Goal: Task Accomplishment & Management: Complete application form

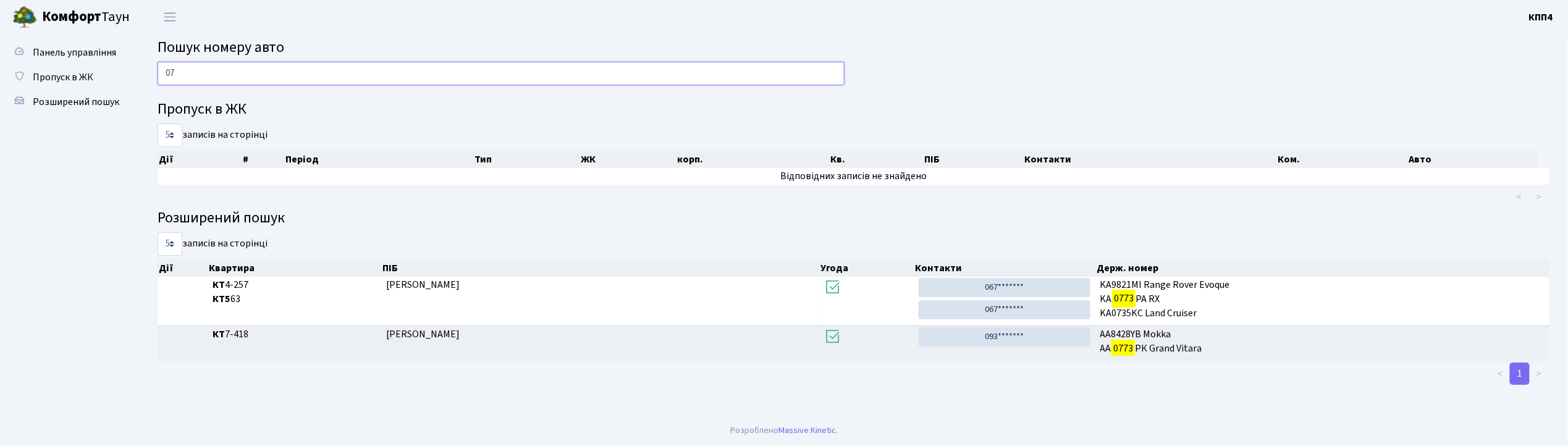
type input "0"
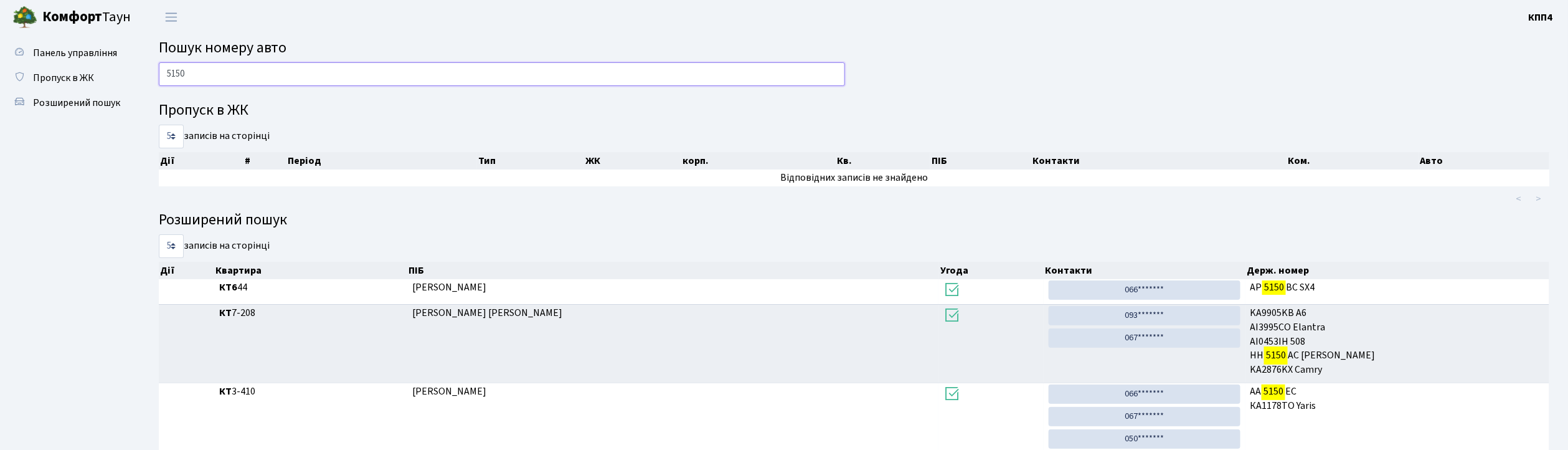
scroll to position [61, 0]
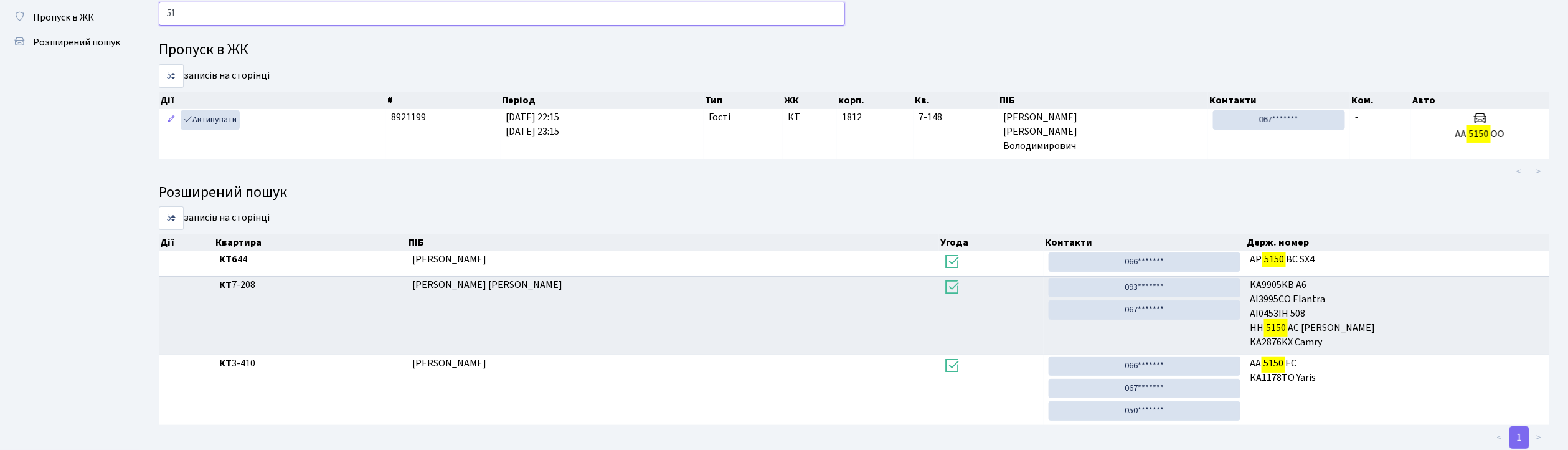
type input "5"
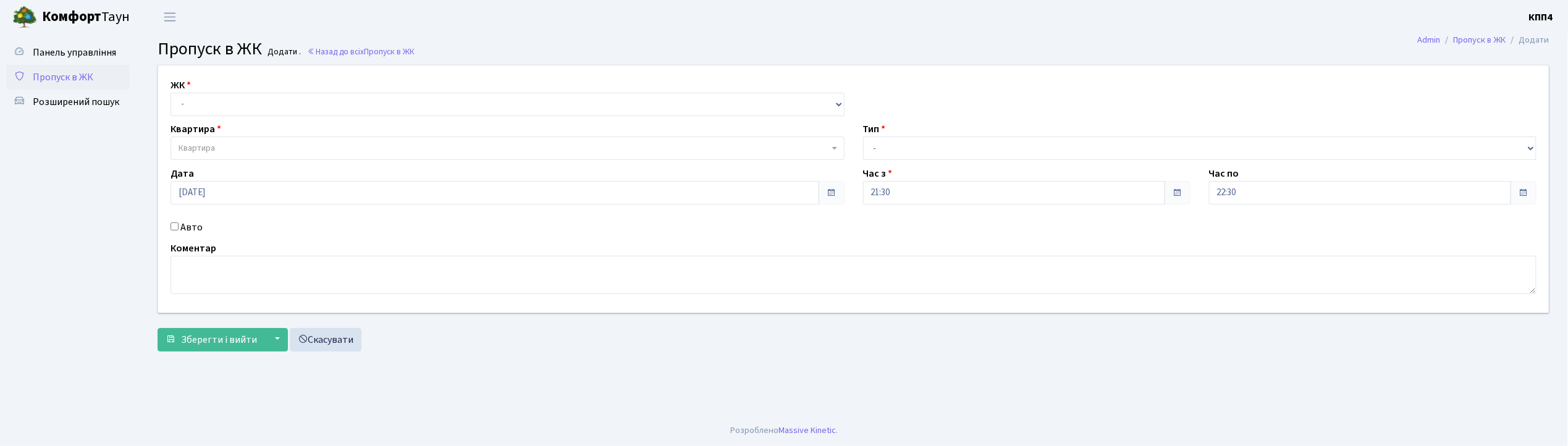
click at [174, 227] on input "Авто" at bounding box center [174, 226] width 8 height 8
checkbox input "true"
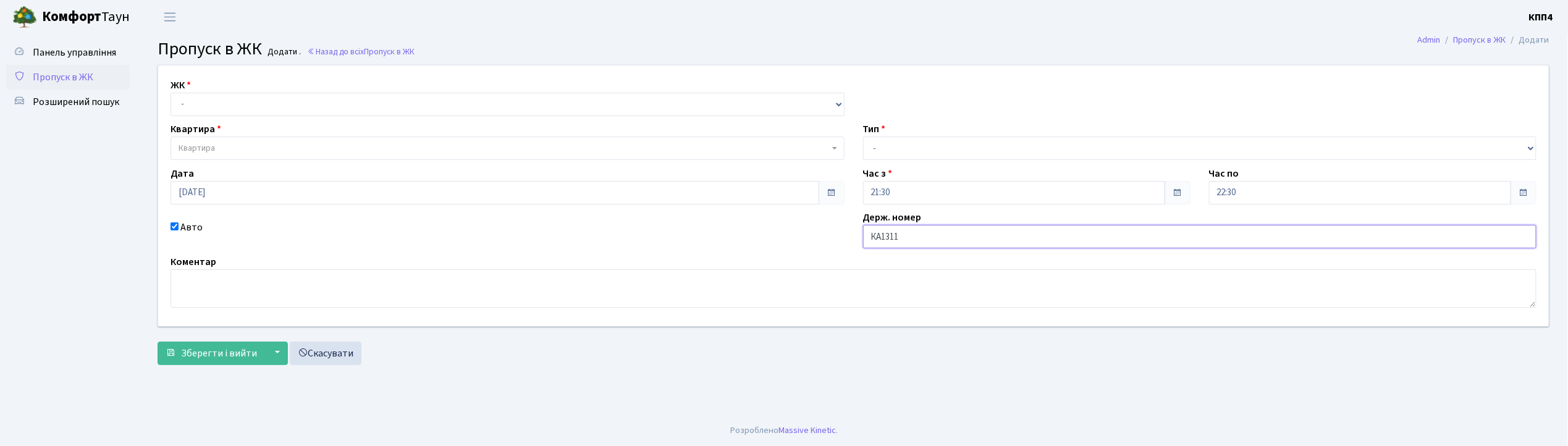
type input "КА1311СН"
click at [216, 101] on select "- КТ, вул. Регенераторна, 4 КТ2, просп. Соборності, 17 КТ3, вул. Березнева, 16 …" at bounding box center [507, 104] width 674 height 23
select select "271"
click at [170, 92] on select "- КТ, вул. Регенераторна, 4 КТ2, просп. Соборності, 17 КТ3, вул. Березнева, 16 …" at bounding box center [507, 104] width 674 height 23
select select
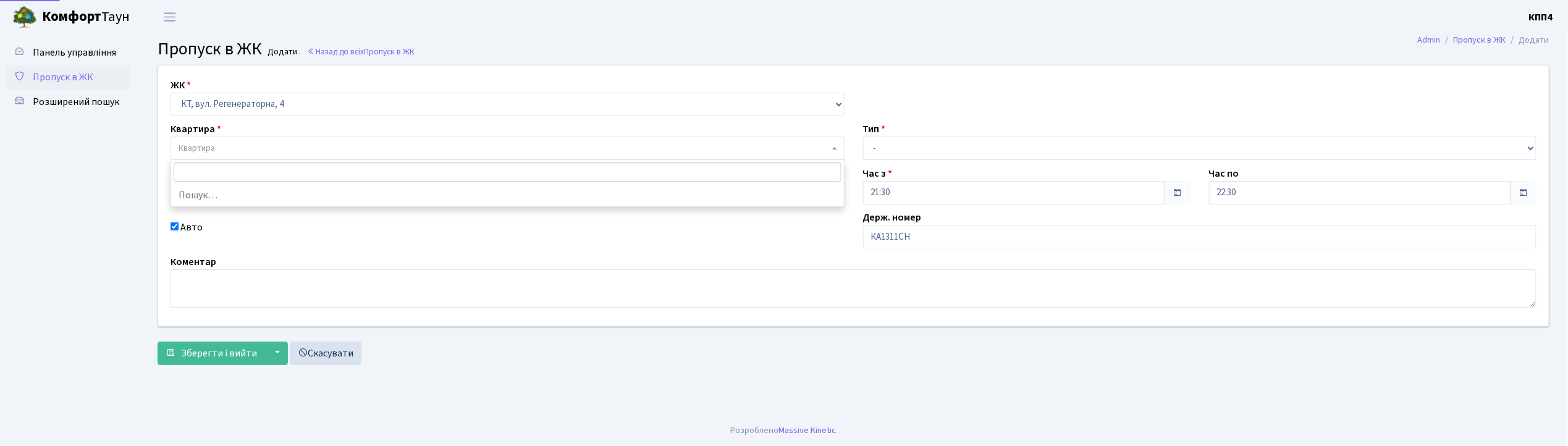
click at [212, 136] on span "Квартира" at bounding box center [507, 148] width 674 height 23
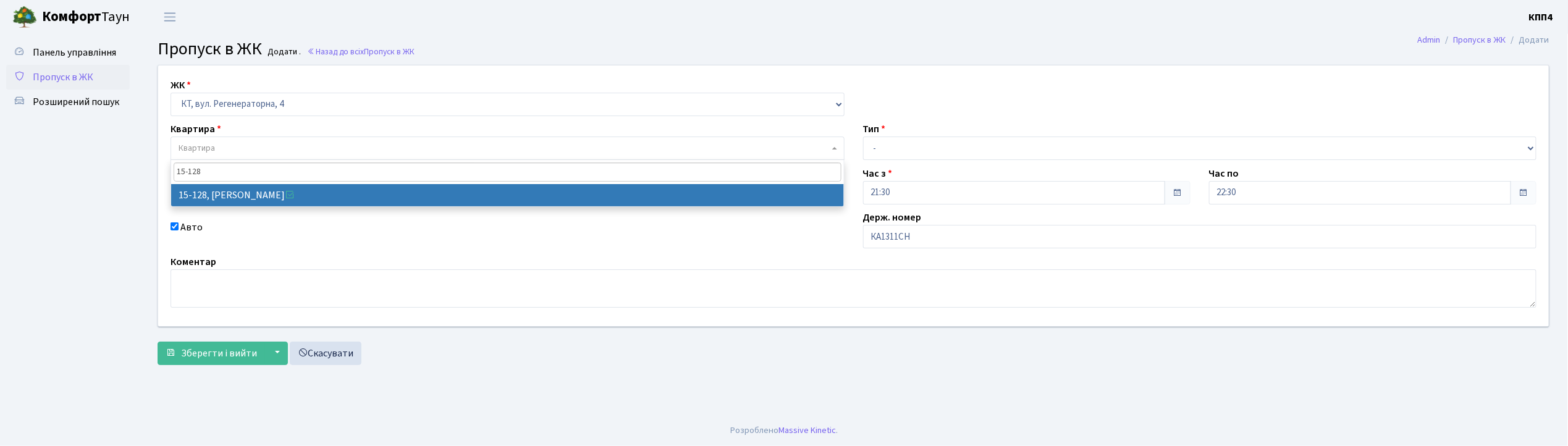
type input "15-128"
select select "8903"
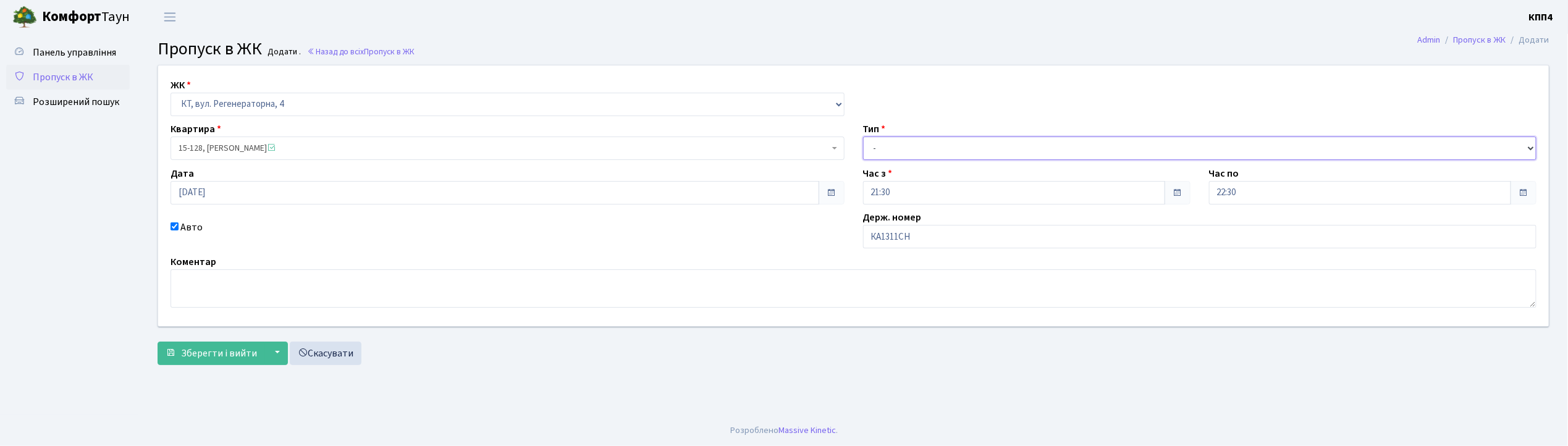
click at [885, 154] on select "- Доставка Таксі Гості Сервіс" at bounding box center [1199, 148] width 674 height 23
select select "2"
click at [863, 136] on select "- Доставка Таксі Гості Сервіс" at bounding box center [1199, 148] width 674 height 23
click at [238, 348] on span "Зберегти і вийти" at bounding box center [219, 353] width 76 height 14
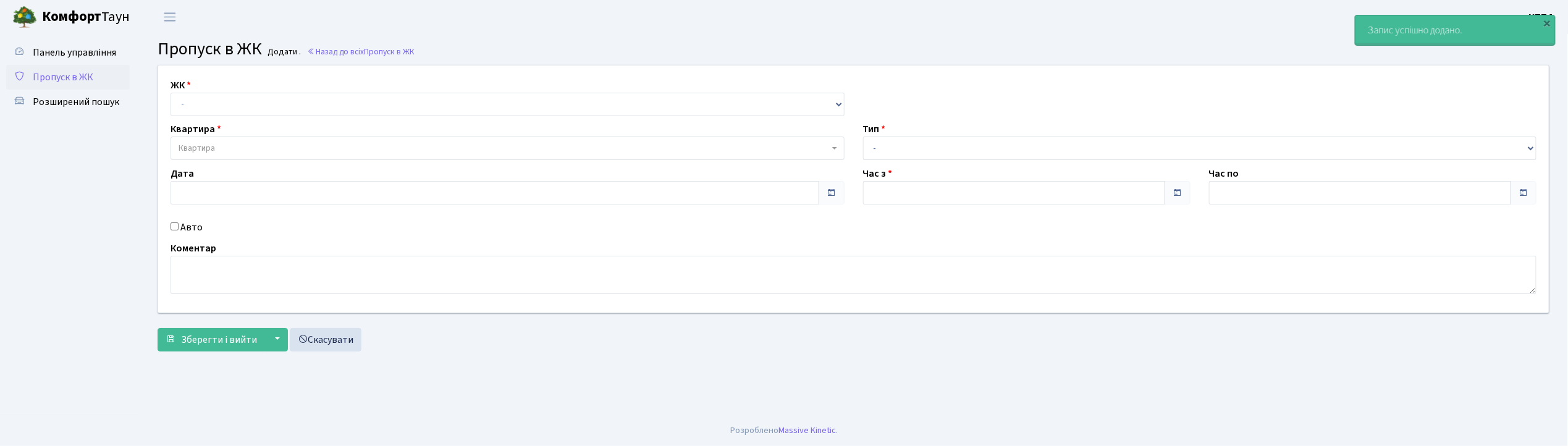
type input "26.08.2025"
type input "22:15"
type input "23:15"
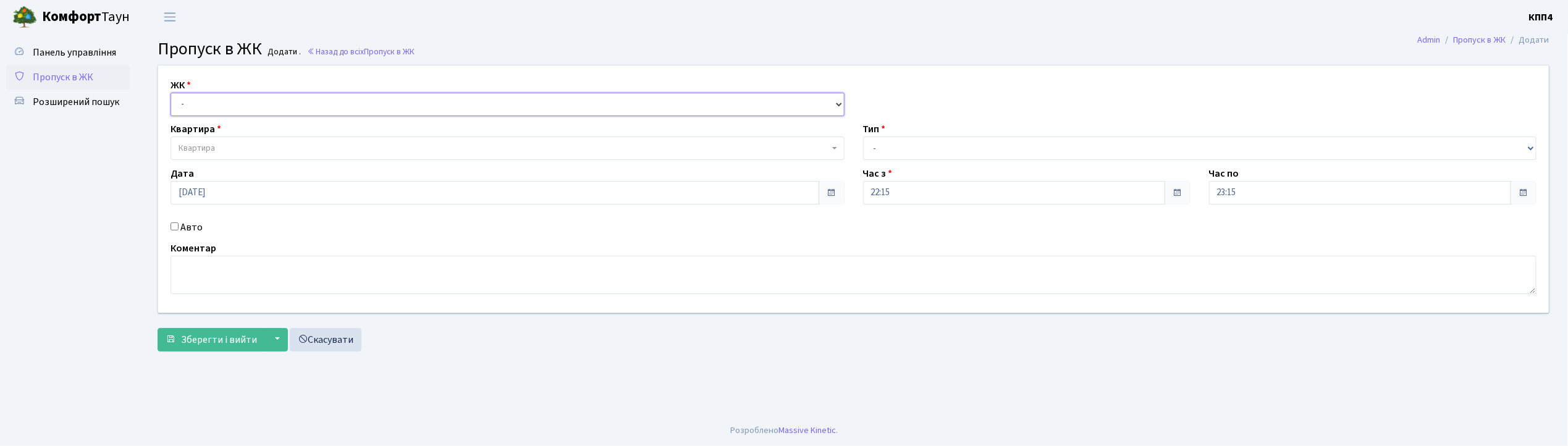
click at [219, 111] on select "- КТ, вул. Регенераторна, 4 КТ2, просп. Соборності, 17 КТ3, вул. Березнева, 16 …" at bounding box center [507, 104] width 674 height 23
select select "271"
click at [170, 92] on select "- КТ, вул. Регенераторна, 4 КТ2, просп. Соборності, 17 КТ3, вул. Березнева, 16 …" at bounding box center [507, 104] width 674 height 23
select select
click at [214, 146] on span "Квартира" at bounding box center [196, 148] width 36 height 13
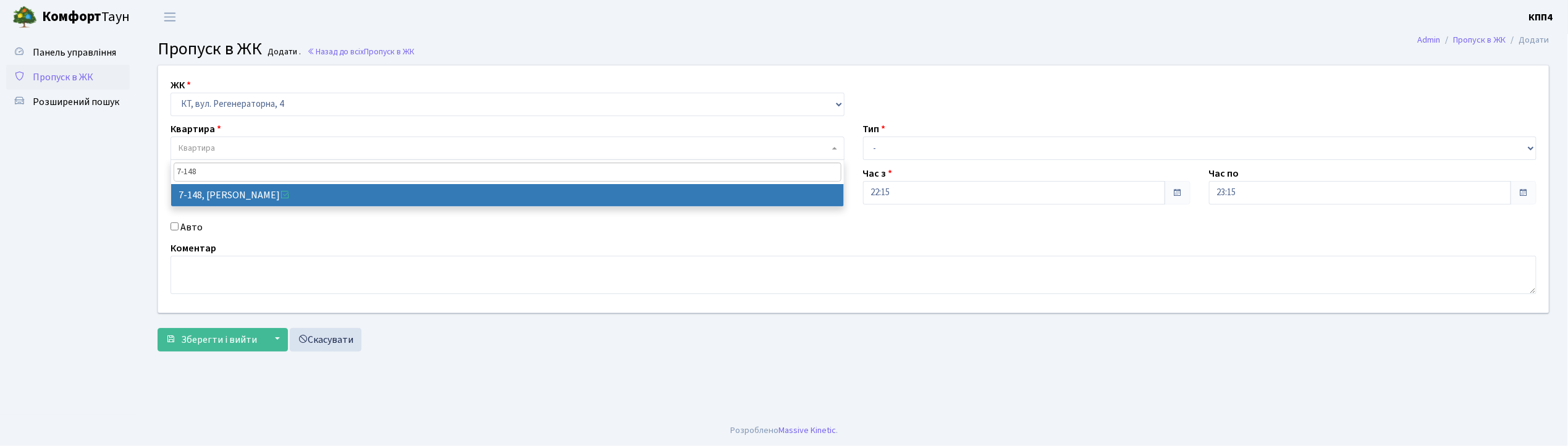
type input "7-148"
select select "5069"
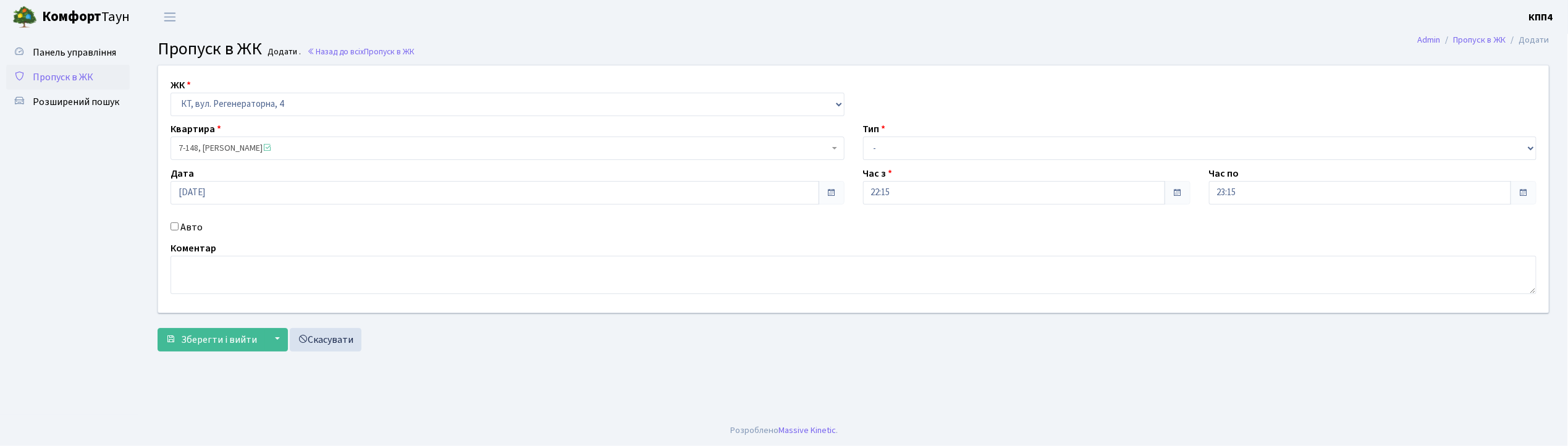
click at [171, 228] on input "Авто" at bounding box center [174, 226] width 8 height 8
checkbox input "true"
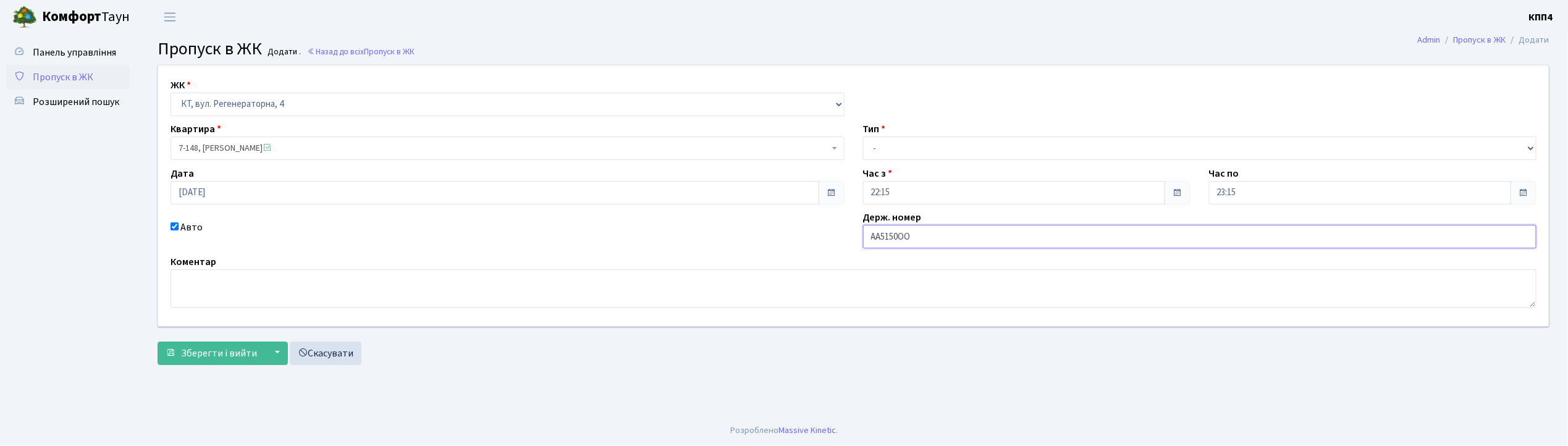
type input "АА5150ОО"
click at [883, 147] on select "- Доставка Таксі Гості Сервіс" at bounding box center [1199, 148] width 674 height 23
select select "3"
click at [863, 136] on select "- Доставка Таксі Гості Сервіс" at bounding box center [1199, 148] width 674 height 23
click at [238, 349] on span "Зберегти і вийти" at bounding box center [219, 353] width 76 height 14
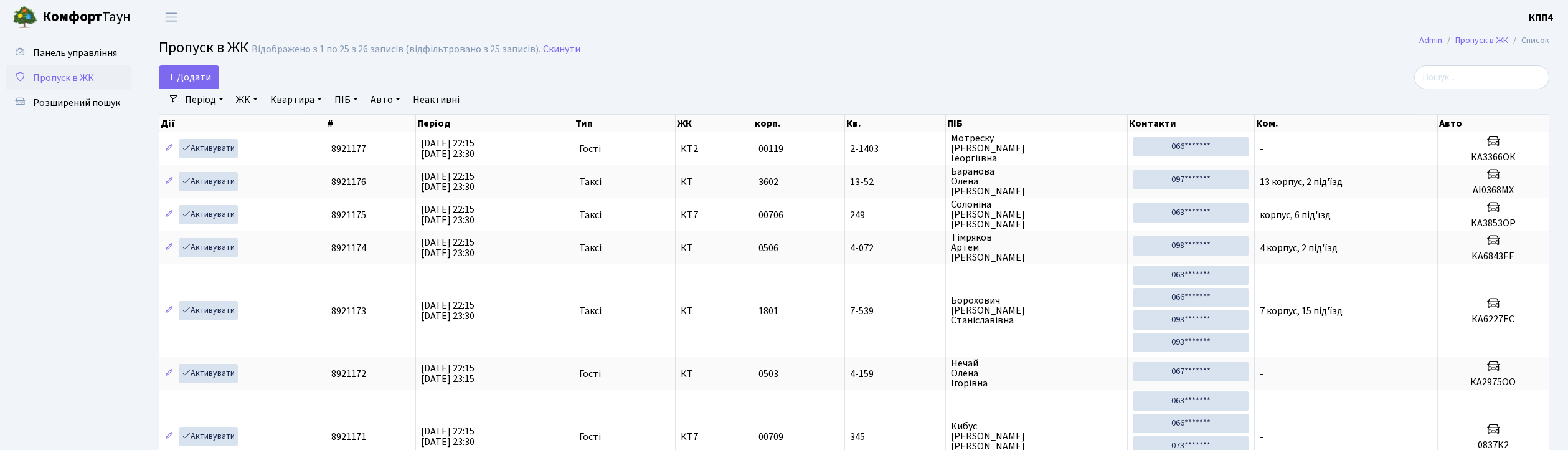
select select "25"
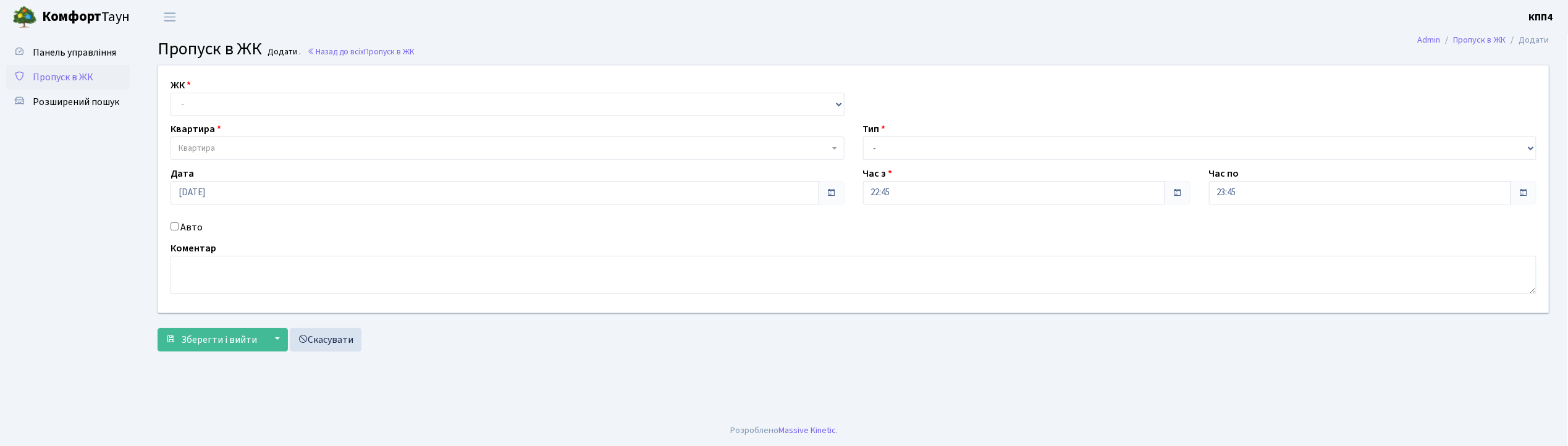
click at [175, 223] on input "Авто" at bounding box center [174, 226] width 8 height 8
checkbox input "true"
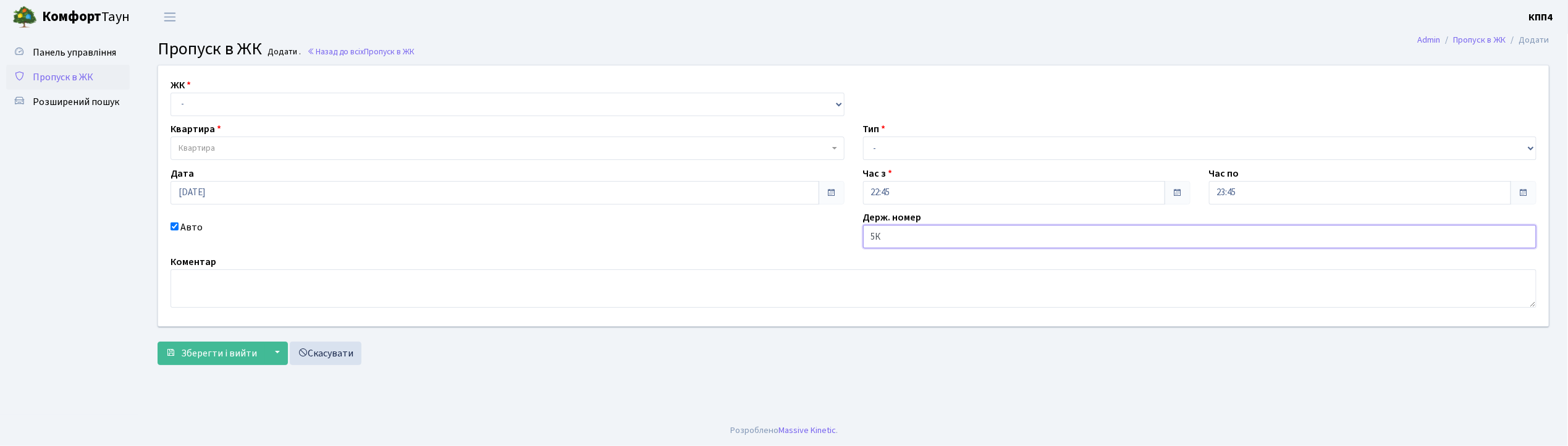
type input "5"
type input "КА6238МВ"
click at [187, 107] on select "- КТ, вул. Регенераторна, 4 КТ2, просп. [STREET_ADDRESS] [STREET_ADDRESS] [PERS…" at bounding box center [507, 104] width 674 height 23
select select "271"
click at [170, 92] on select "- КТ, вул. Регенераторна, 4 КТ2, просп. Соборності, 17 КТ3, вул. Березнева, 16 …" at bounding box center [507, 104] width 674 height 23
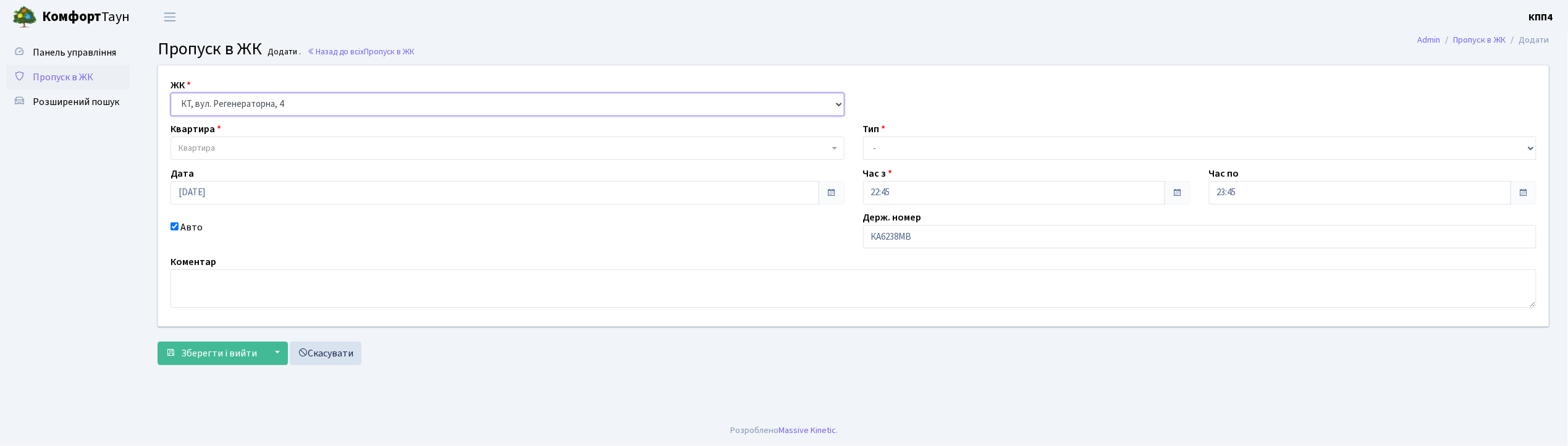
select select
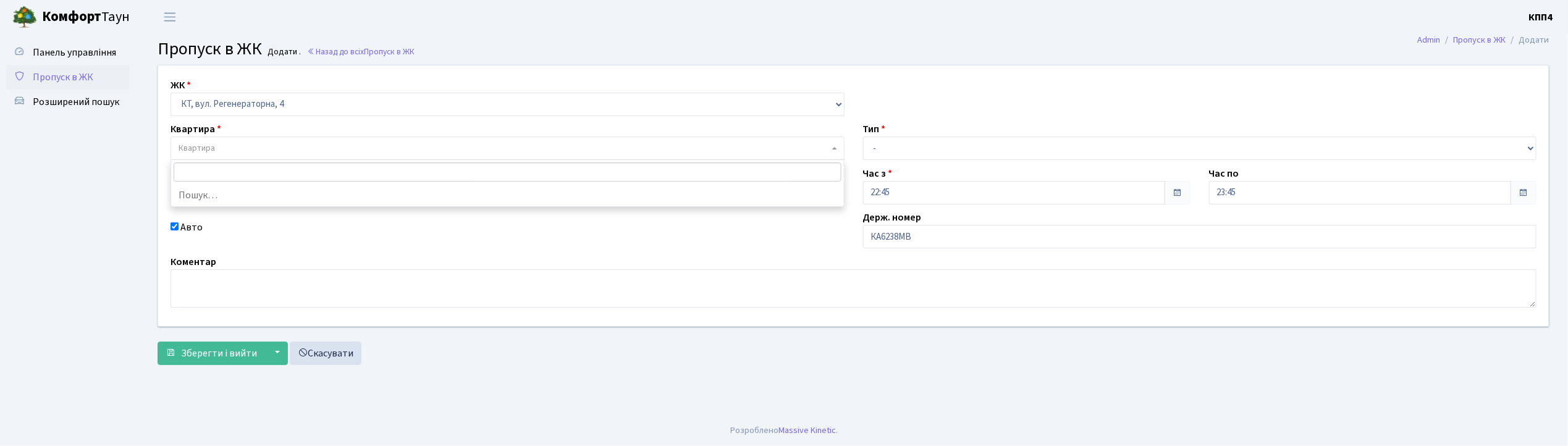
click at [197, 144] on span "Квартира" at bounding box center [196, 148] width 36 height 13
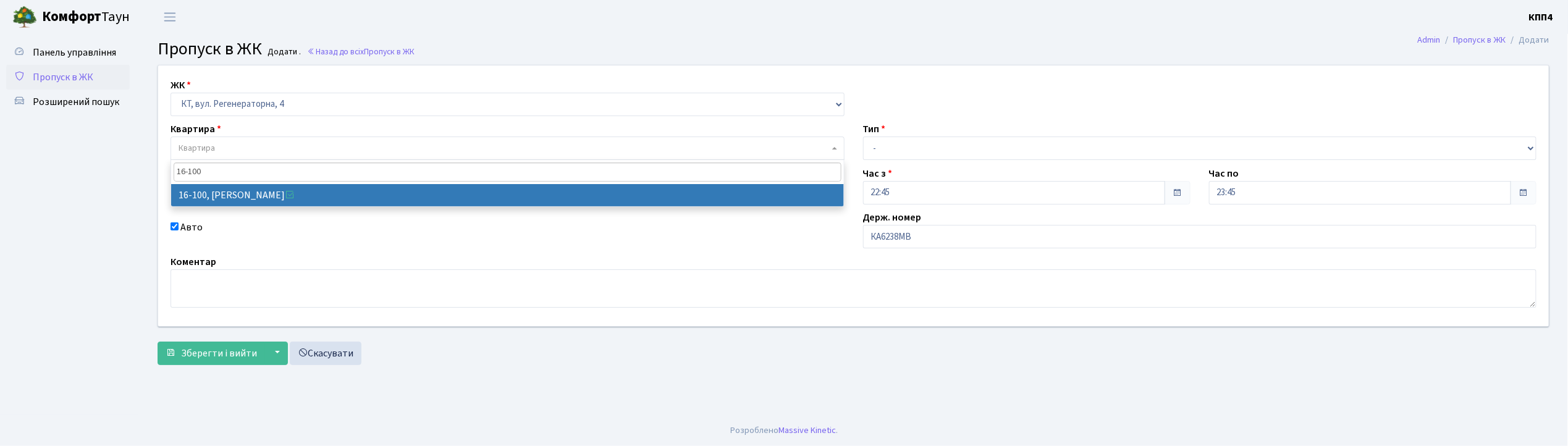
type input "16-100"
select select "8661"
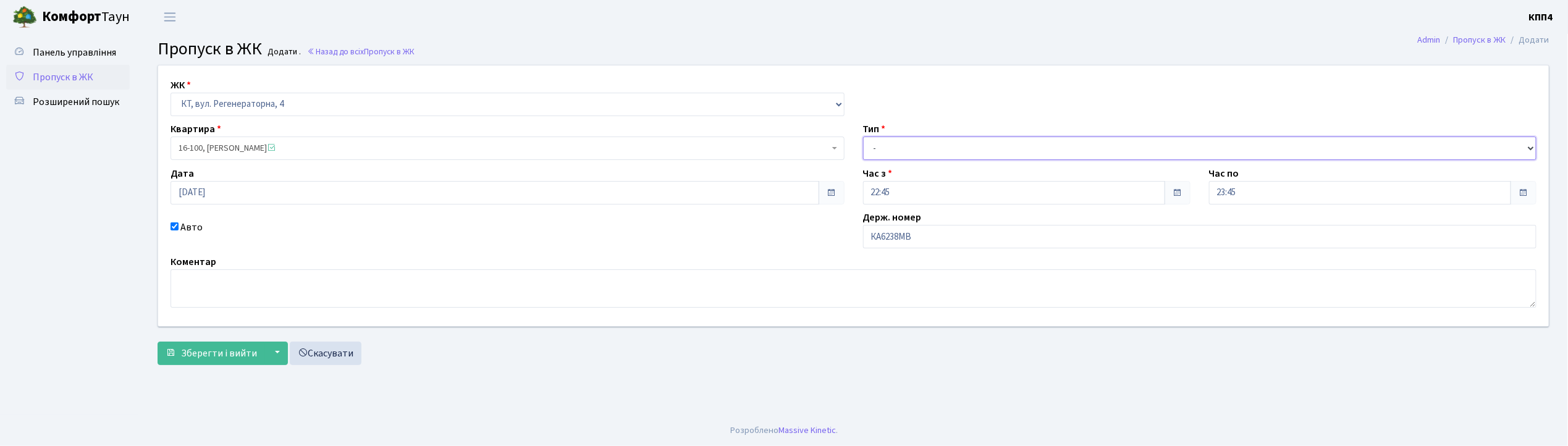
click at [906, 143] on select "- Доставка Таксі Гості Сервіс" at bounding box center [1199, 148] width 674 height 23
select select "2"
click at [863, 136] on select "- Доставка Таксі Гості Сервіс" at bounding box center [1199, 148] width 674 height 23
click at [219, 356] on span "Зберегти і вийти" at bounding box center [219, 353] width 76 height 14
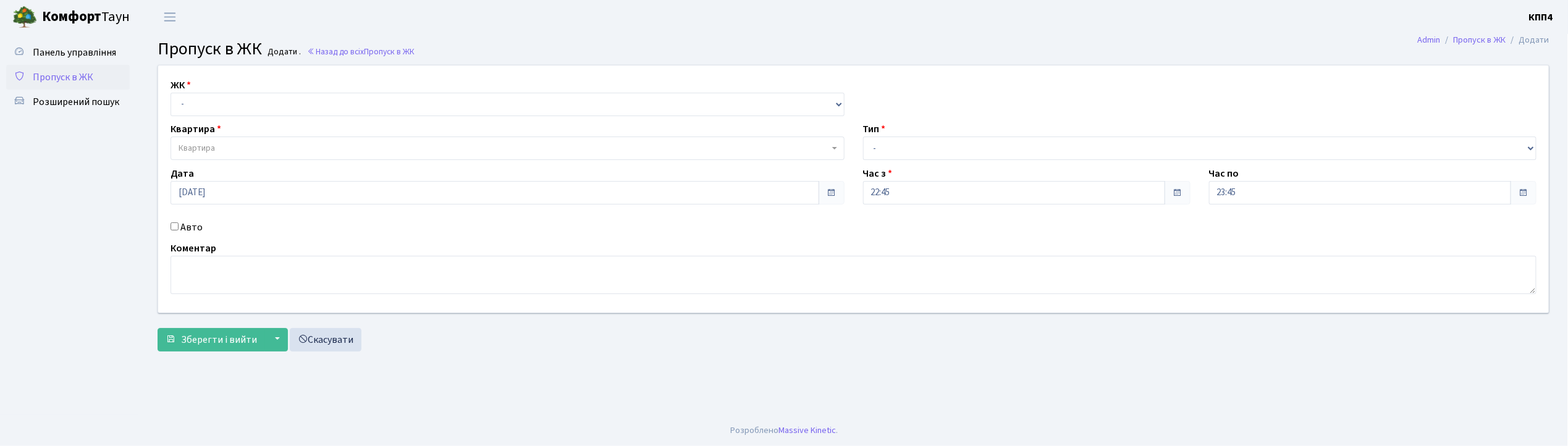
click at [178, 225] on input "Авто" at bounding box center [174, 226] width 8 height 8
checkbox input "true"
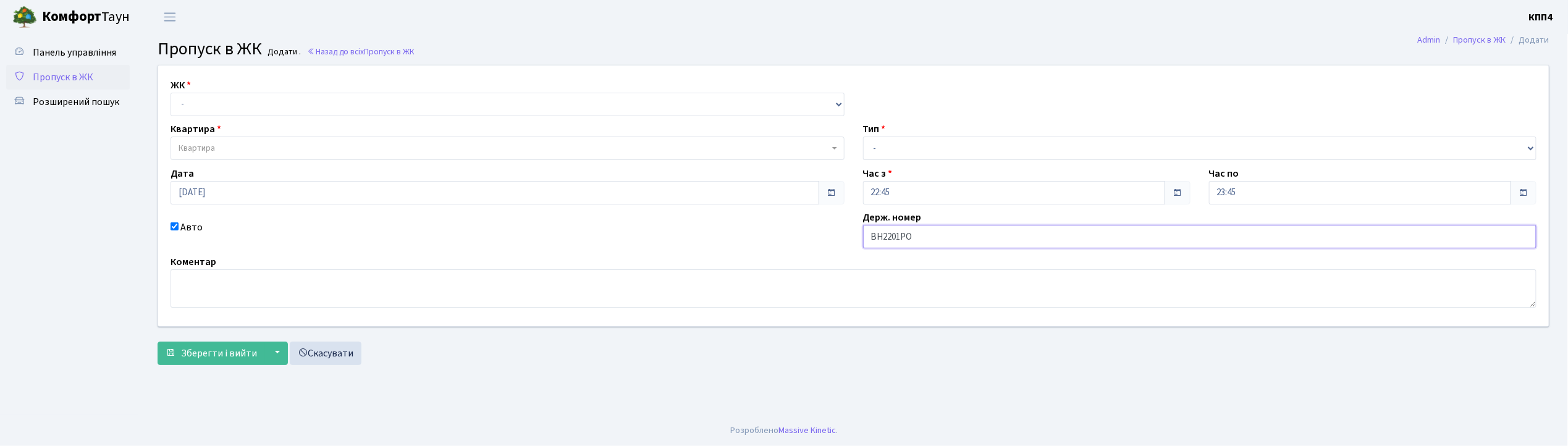
type input "ВН2201РО"
click at [182, 104] on select "- КТ, вул. Регенераторна, 4 КТ2, просп. [STREET_ADDRESS] [STREET_ADDRESS] [PERS…" at bounding box center [507, 104] width 674 height 23
select select "271"
click at [170, 92] on select "- КТ, вул. Регенераторна, 4 КТ2, просп. [STREET_ADDRESS] [STREET_ADDRESS] [PERS…" at bounding box center [507, 104] width 674 height 23
select select
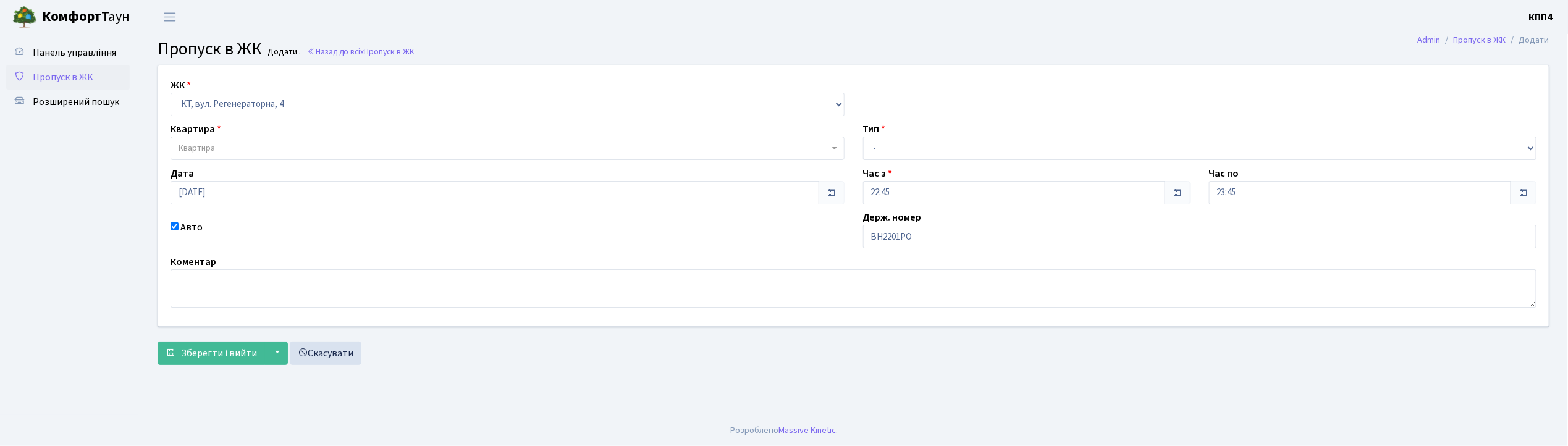
click at [198, 139] on span "Квартира" at bounding box center [507, 148] width 674 height 23
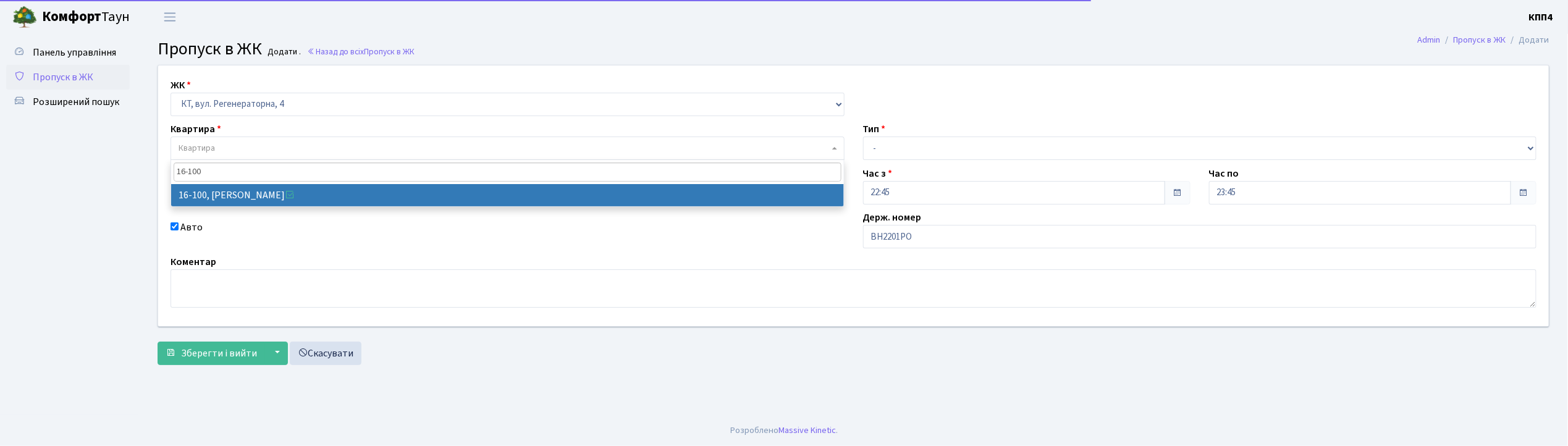
type input "16-100"
select select "8661"
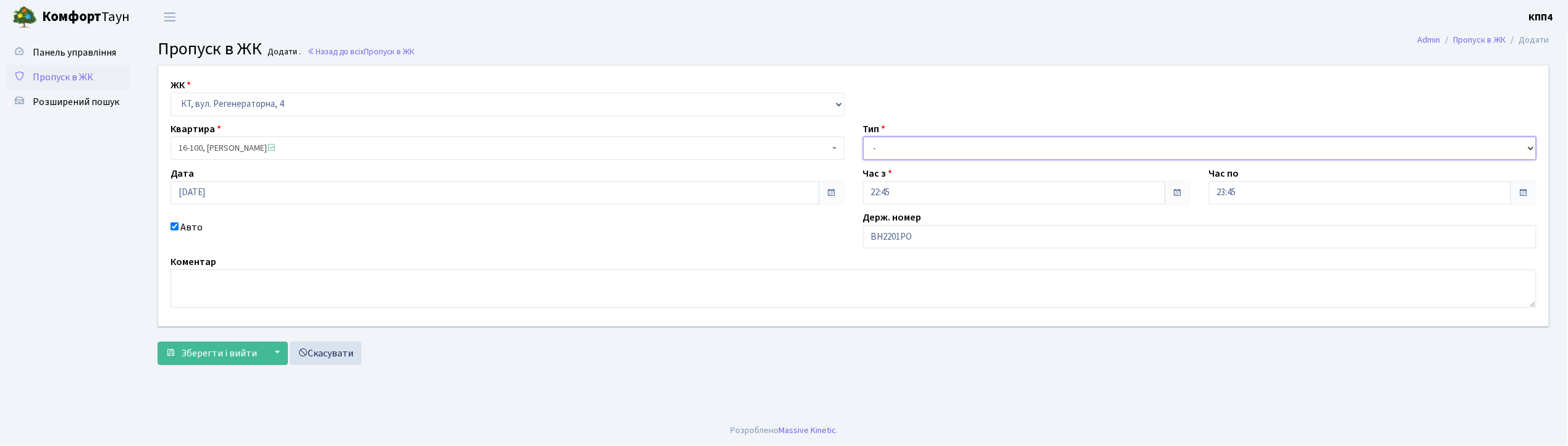
click at [890, 154] on select "- Доставка Таксі Гості Сервіс" at bounding box center [1199, 148] width 674 height 23
select select "2"
click at [863, 136] on select "- Доставка Таксі Гості Сервіс" at bounding box center [1199, 148] width 674 height 23
click at [243, 346] on span "Зберегти і вийти" at bounding box center [219, 353] width 76 height 14
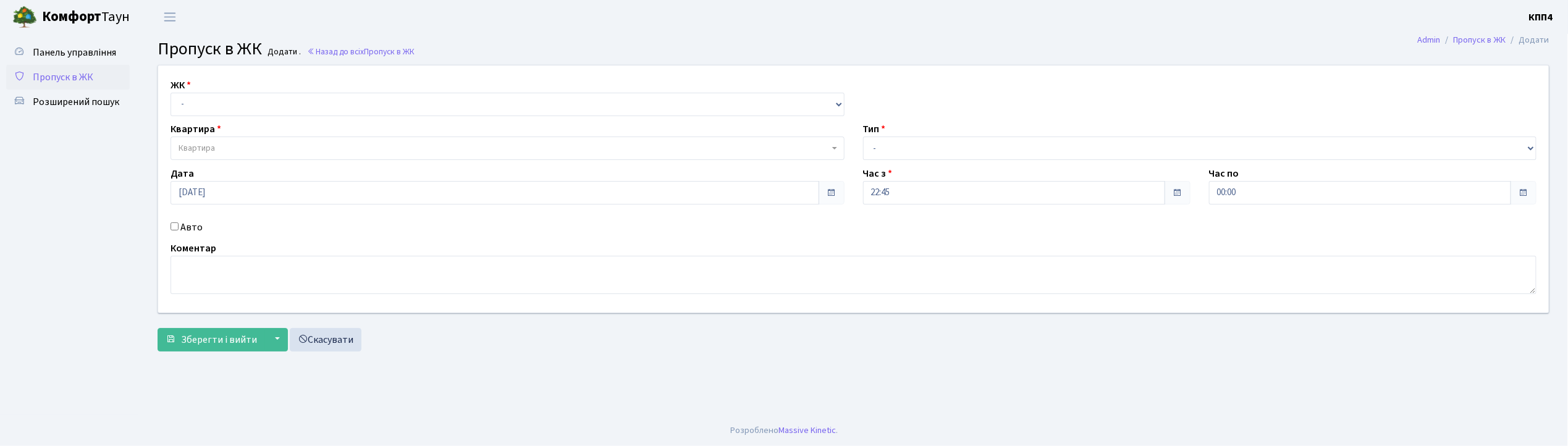
click at [175, 225] on input "Авто" at bounding box center [174, 226] width 8 height 8
checkbox input "true"
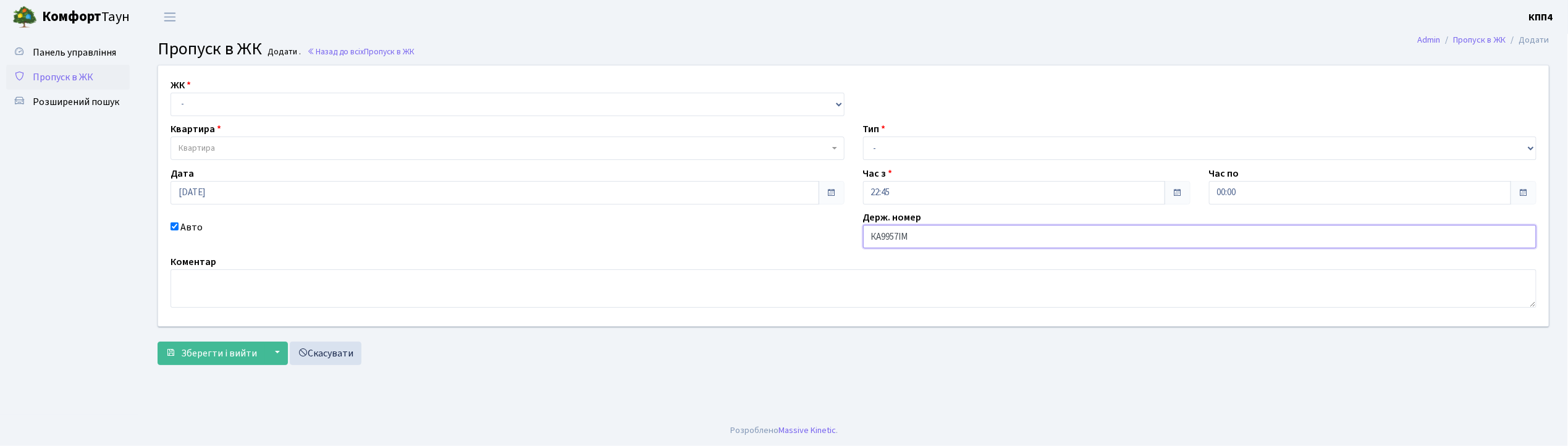
type input "КА9957ІМ"
click at [199, 107] on select "- КТ, вул. Регенераторна, 4 КТ2, просп. Соборності, 17 КТ3, вул. Березнева, 16 …" at bounding box center [507, 104] width 674 height 23
select select "271"
click at [170, 92] on select "- КТ, вул. Регенераторна, 4 КТ2, просп. Соборності, 17 КТ3, вул. Березнева, 16 …" at bounding box center [507, 104] width 674 height 23
select select
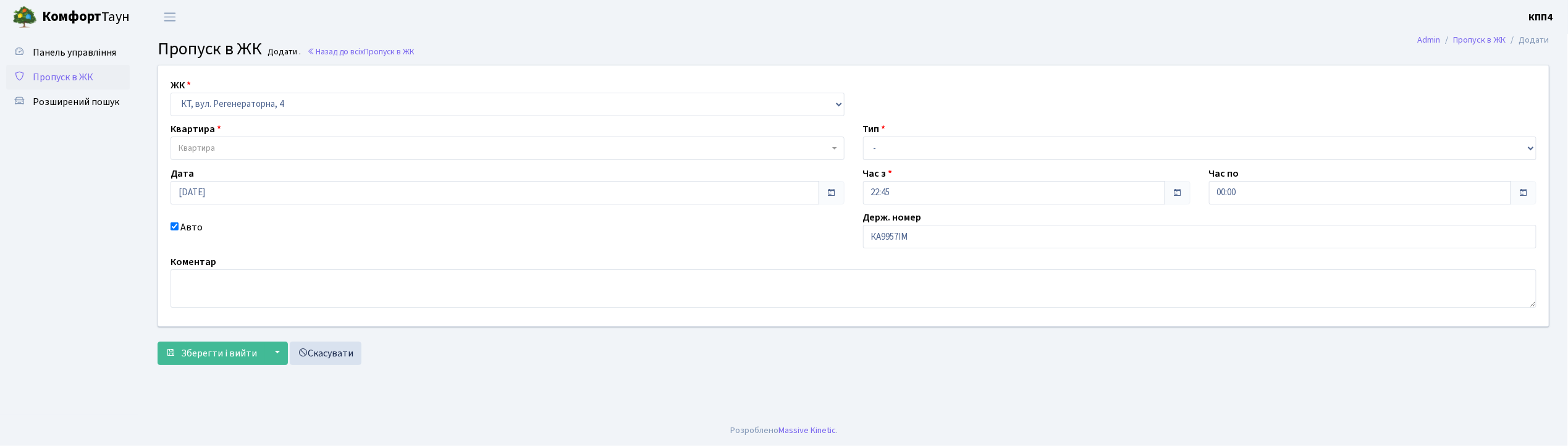
click at [204, 141] on span "Квартира" at bounding box center [507, 148] width 674 height 23
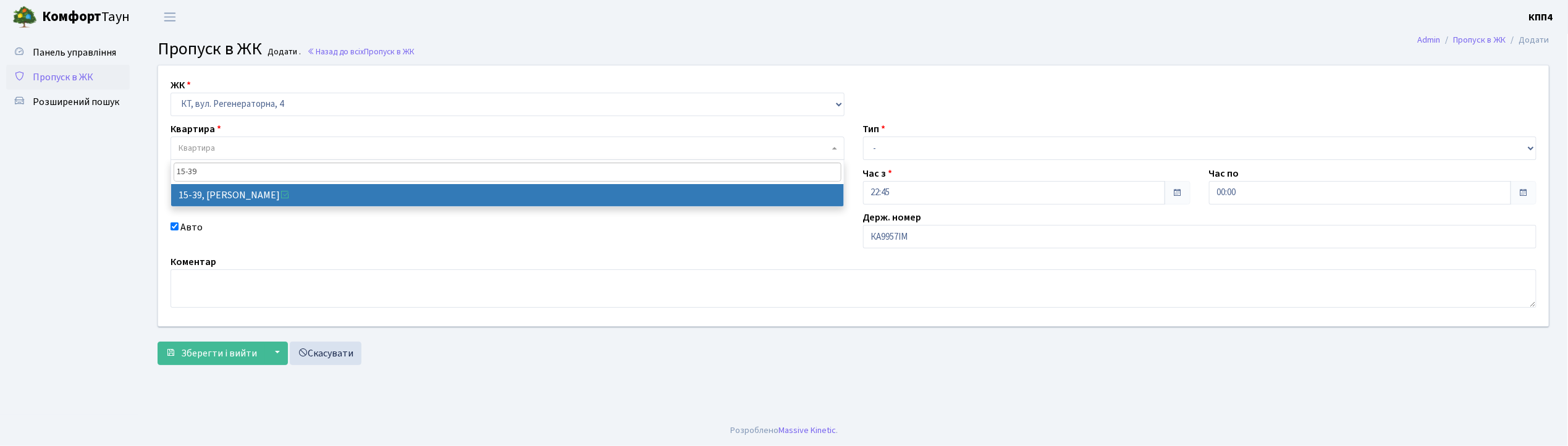
type input "15-39"
select select "8814"
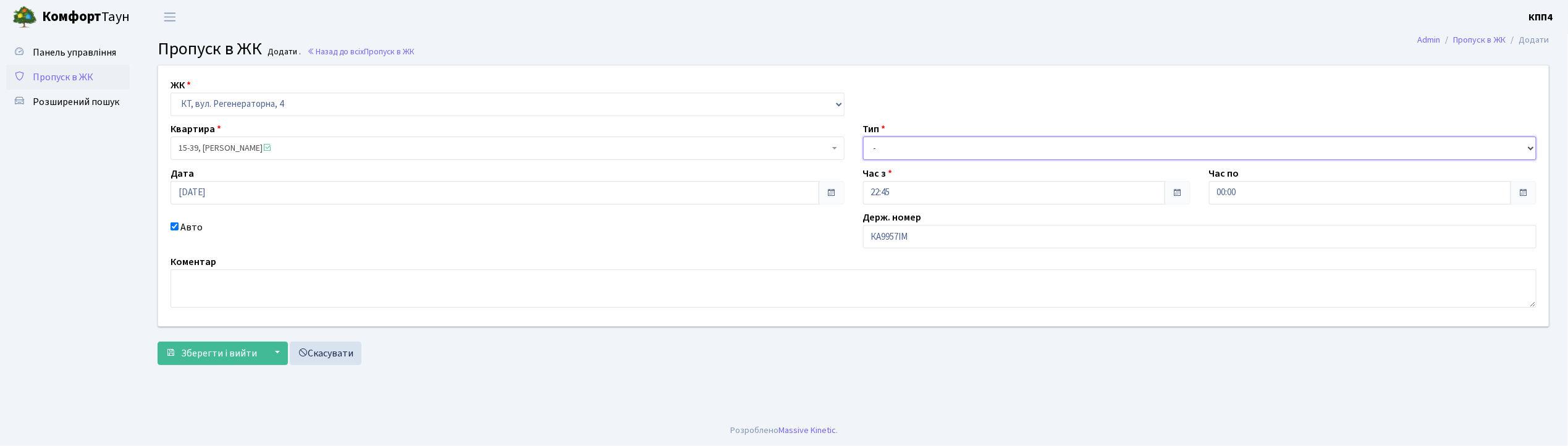
click at [879, 149] on select "- Доставка Таксі Гості Сервіс" at bounding box center [1199, 148] width 674 height 23
select select "2"
click at [863, 136] on select "- Доставка Таксі Гості Сервіс" at bounding box center [1199, 148] width 674 height 23
click at [234, 353] on span "Зберегти і вийти" at bounding box center [219, 353] width 76 height 14
